Goal: Register for event/course

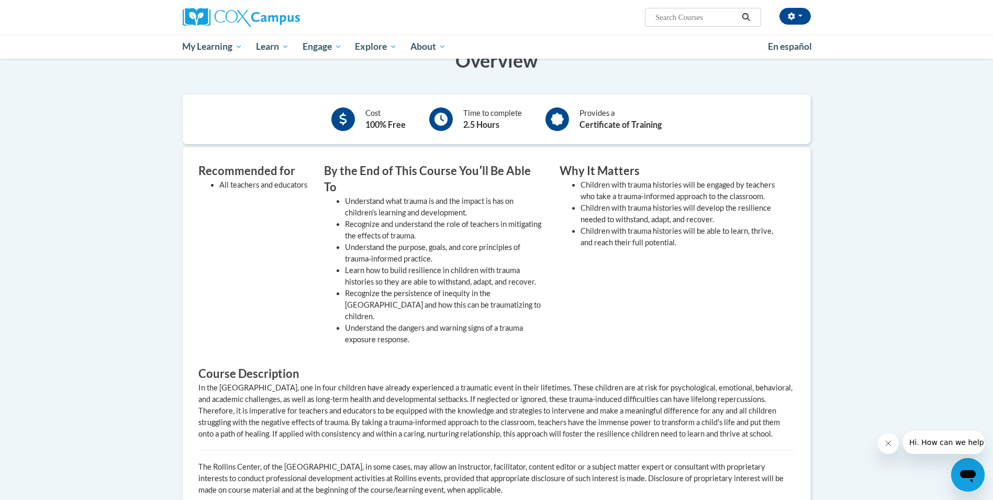
scroll to position [209, 0]
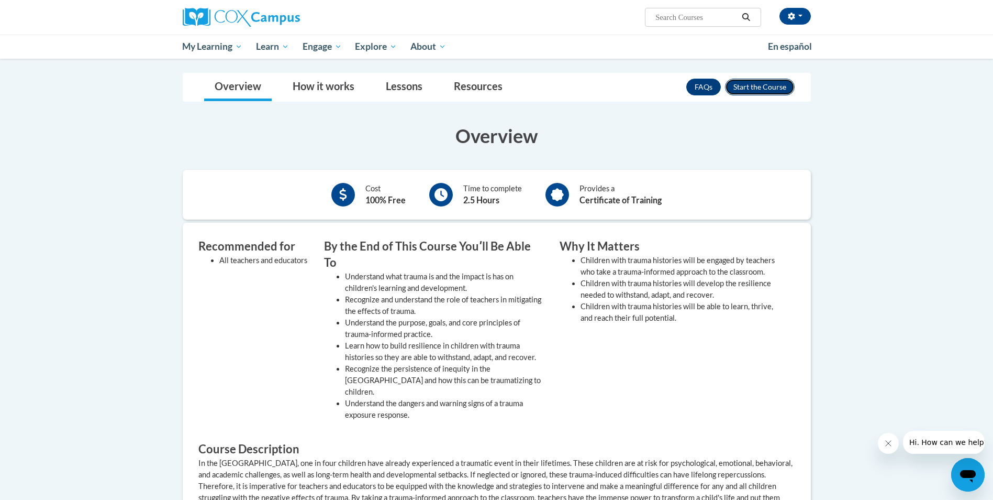
click at [760, 95] on button "Enroll" at bounding box center [760, 87] width 70 height 17
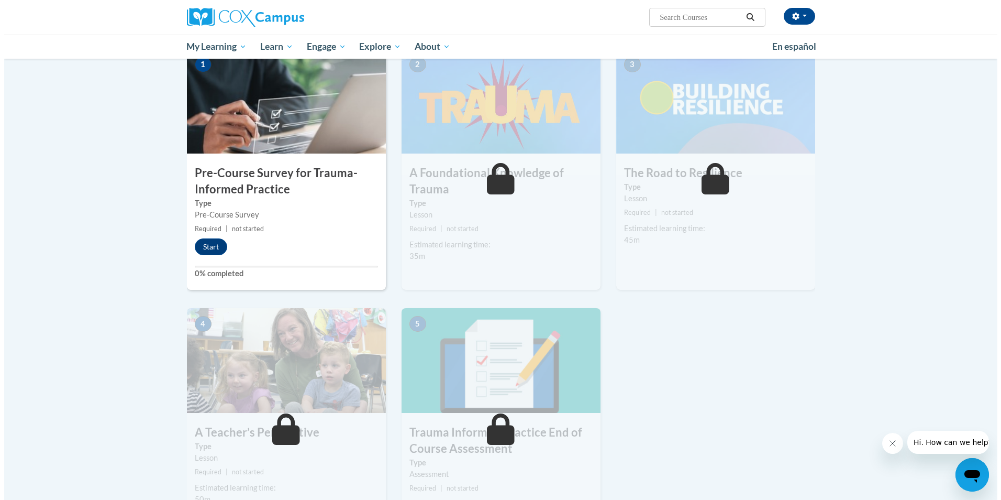
scroll to position [262, 0]
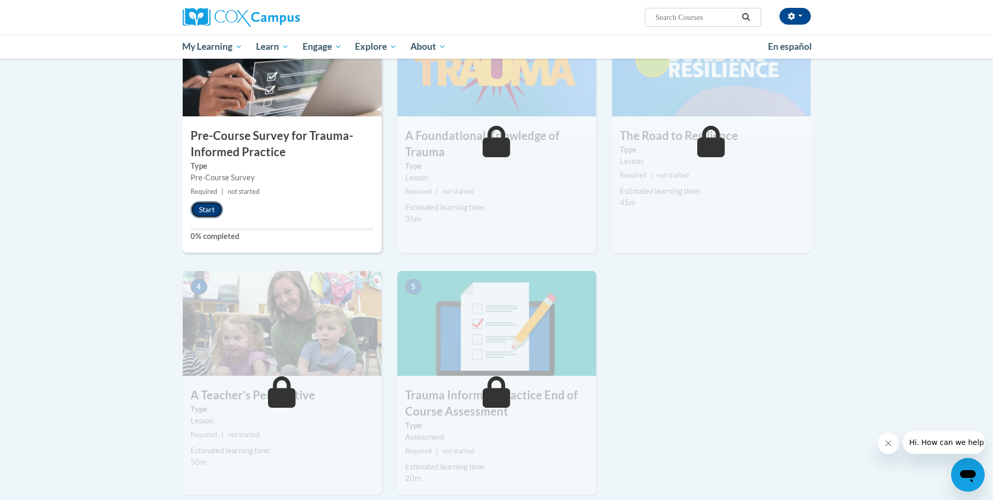
click at [216, 209] on button "Start" at bounding box center [207, 209] width 32 height 17
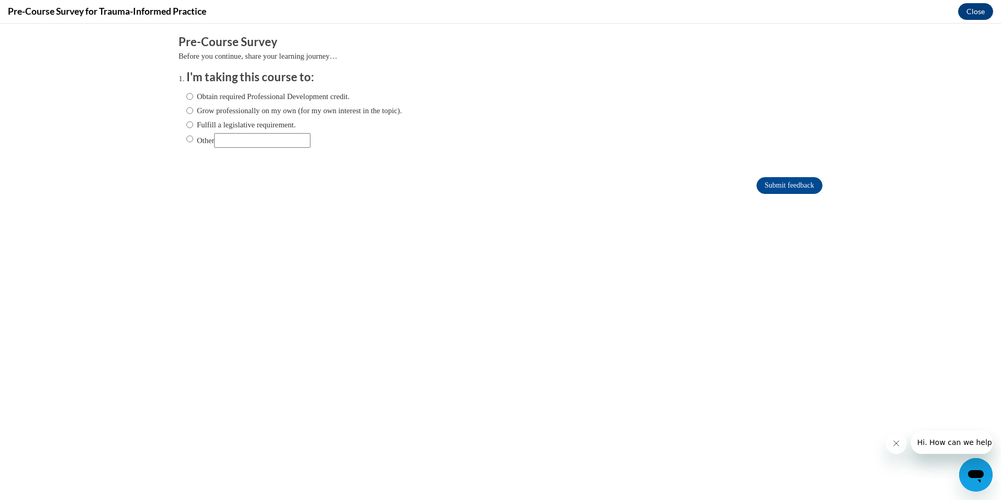
scroll to position [0, 0]
click at [248, 92] on label "Obtain required Professional Development credit." at bounding box center [267, 97] width 163 height 12
click at [193, 92] on input "Obtain required Professional Development credit." at bounding box center [189, 97] width 7 height 12
radio input "true"
click at [791, 185] on input "Submit feedback" at bounding box center [790, 185] width 66 height 17
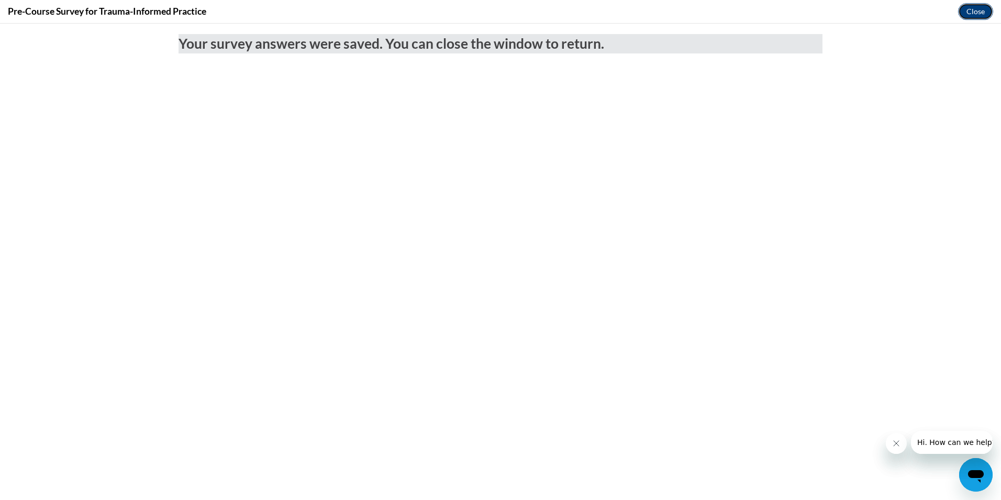
click at [975, 11] on button "Close" at bounding box center [975, 11] width 35 height 17
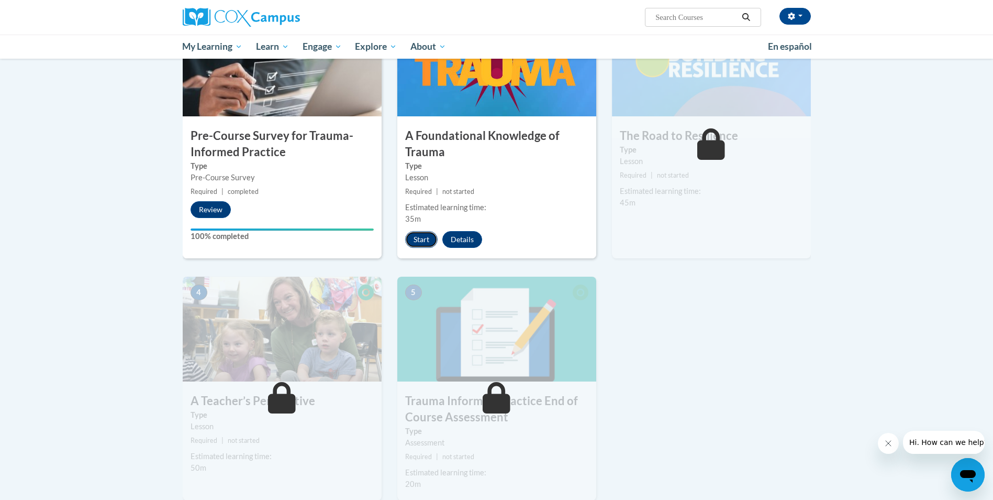
click at [418, 240] on button "Start" at bounding box center [421, 239] width 32 height 17
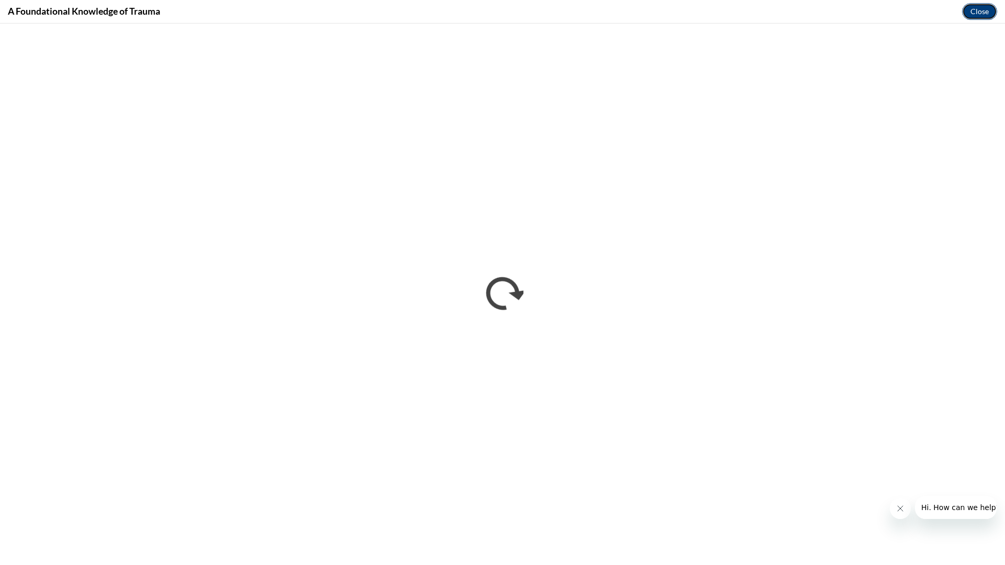
click at [981, 7] on button "Close" at bounding box center [979, 11] width 35 height 17
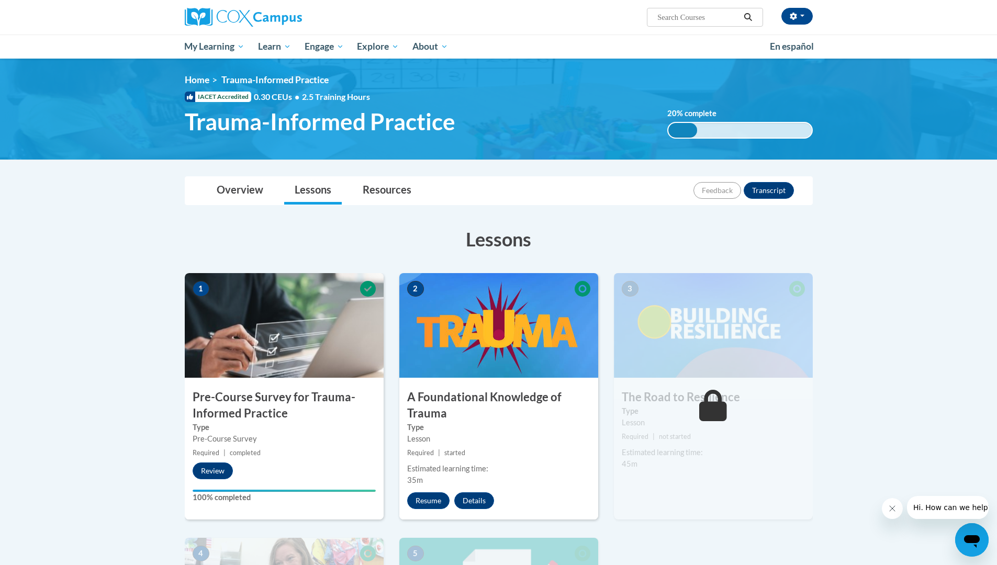
drag, startPoint x: 938, startPoint y: 258, endPoint x: 933, endPoint y: 250, distance: 9.7
click at [933, 250] on body "whitney Harrington (Eastern Daylight Time GMT-0400 ) My Profile Inbox My Transc…" at bounding box center [498, 521] width 997 height 1042
click at [947, 12] on div "whitney Harrington (Eastern Daylight Time GMT-0400 ) My Profile Inbox My Transc…" at bounding box center [498, 29] width 997 height 59
drag, startPoint x: 924, startPoint y: 203, endPoint x: 922, endPoint y: 197, distance: 5.5
click at [924, 201] on body "whitney Harrington (Eastern Daylight Time GMT-0400 ) My Profile Inbox My Transc…" at bounding box center [498, 521] width 997 height 1042
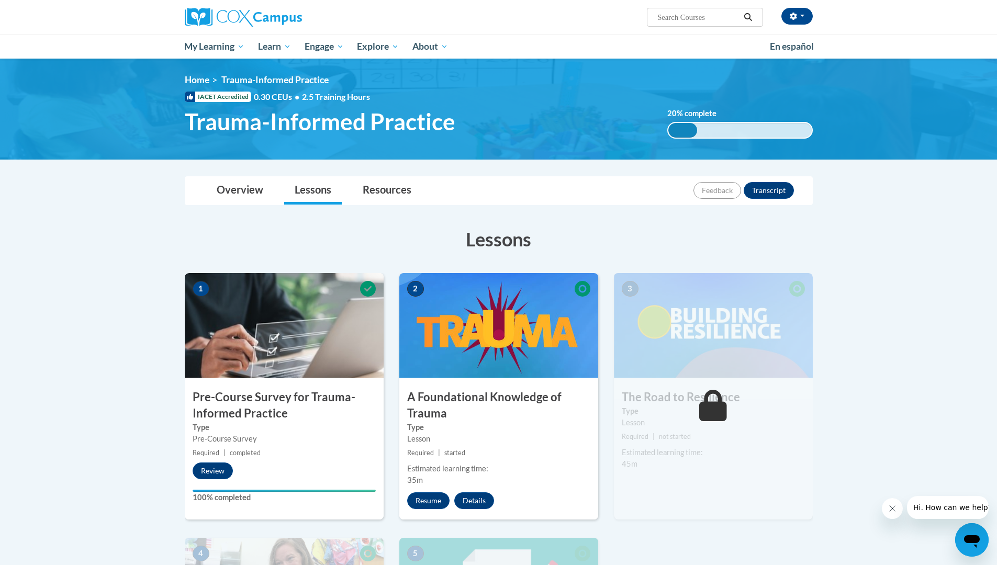
click at [924, 200] on body "whitney Harrington (Eastern Daylight Time GMT-0400 ) My Profile Inbox My Transc…" at bounding box center [498, 521] width 997 height 1042
click at [925, 202] on body "whitney Harrington (Eastern Daylight Time GMT-0400 ) My Profile Inbox My Transc…" at bounding box center [498, 521] width 997 height 1042
click at [927, 206] on body "whitney Harrington (Eastern Daylight Time GMT-0400 ) My Profile Inbox My Transc…" at bounding box center [498, 521] width 997 height 1042
click at [927, 198] on body "whitney Harrington (Eastern Daylight Time GMT-0400 ) My Profile Inbox My Transc…" at bounding box center [498, 521] width 997 height 1042
click at [946, 278] on body "whitney Harrington (Eastern Daylight Time GMT-0400 ) My Profile Inbox My Transc…" at bounding box center [498, 521] width 997 height 1042
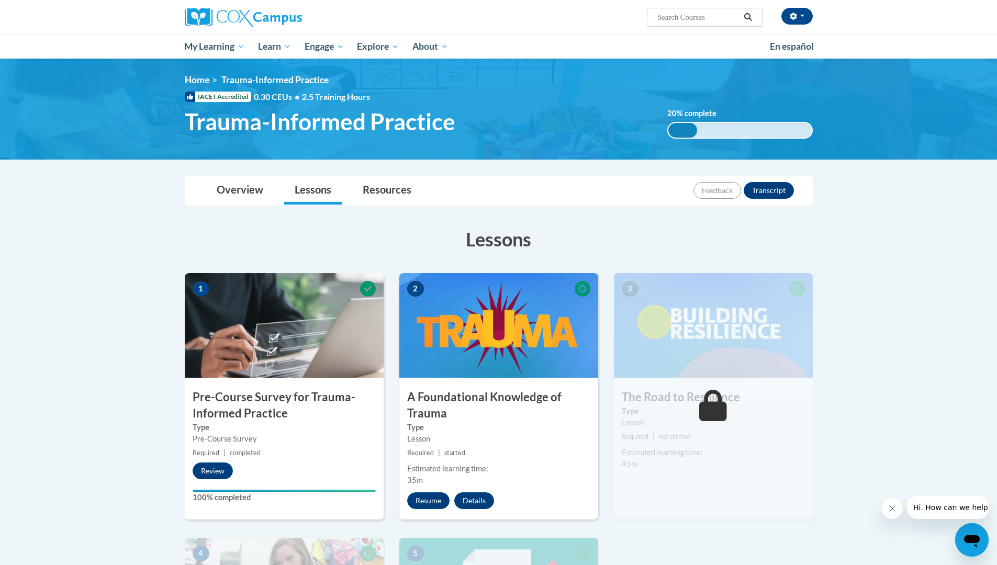
drag, startPoint x: 945, startPoint y: 276, endPoint x: 943, endPoint y: 183, distance: 93.2
click at [947, 258] on body "whitney Harrington (Eastern Daylight Time GMT-0400 ) My Profile Inbox My Transc…" at bounding box center [498, 521] width 997 height 1042
click at [940, 23] on div "whitney Harrington (Eastern Daylight Time GMT-0400 ) My Profile Inbox My Transc…" at bounding box center [498, 29] width 997 height 59
click at [943, 27] on div "whitney Harrington (Eastern Daylight Time GMT-0400 ) My Profile Inbox My Transc…" at bounding box center [498, 29] width 997 height 59
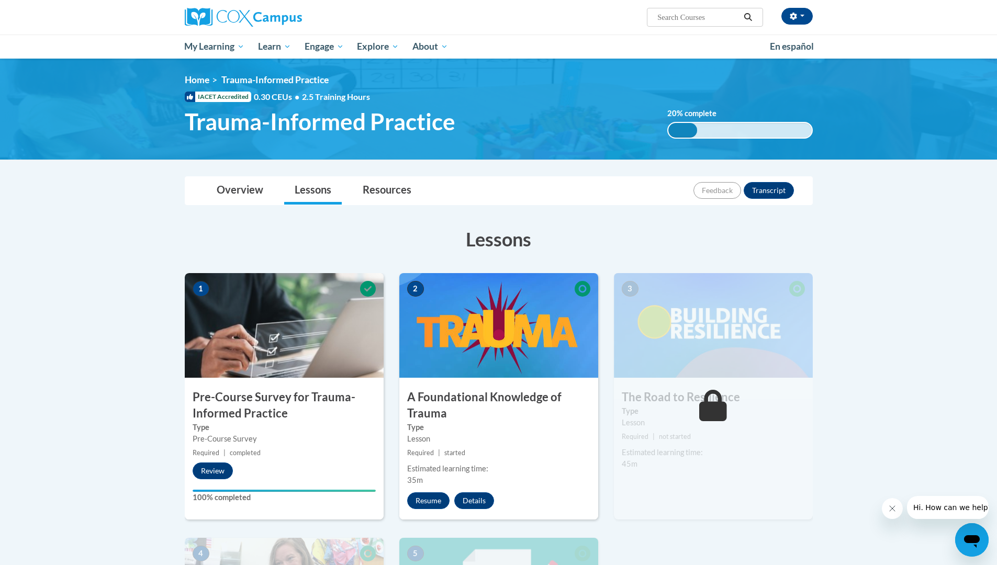
drag, startPoint x: 943, startPoint y: 27, endPoint x: 944, endPoint y: 34, distance: 7.4
click at [944, 29] on div "whitney Harrington (Eastern Daylight Time GMT-0400 ) My Profile Inbox My Transc…" at bounding box center [498, 29] width 997 height 59
click at [916, 409] on body "whitney Harrington (Eastern Daylight Time GMT-0400 ) My Profile Inbox My Transc…" at bounding box center [498, 521] width 997 height 1042
